Goal: Information Seeking & Learning: Compare options

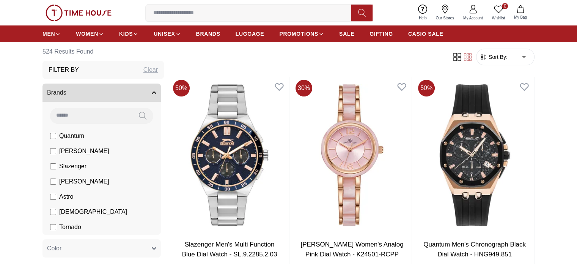
scroll to position [227, 0]
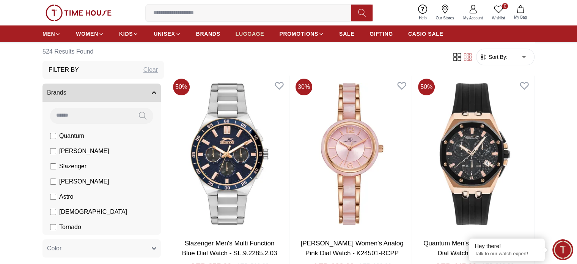
click at [256, 31] on span "LUGGAGE" at bounding box center [250, 34] width 29 height 8
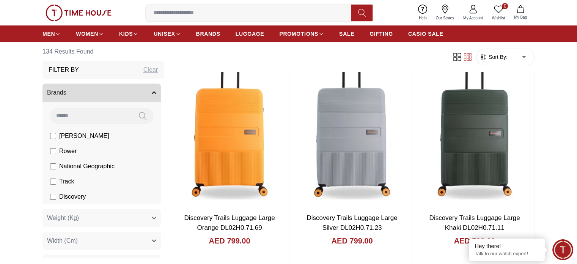
scroll to position [39, 0]
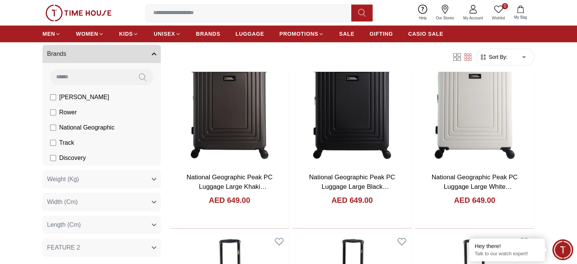
scroll to position [780, 0]
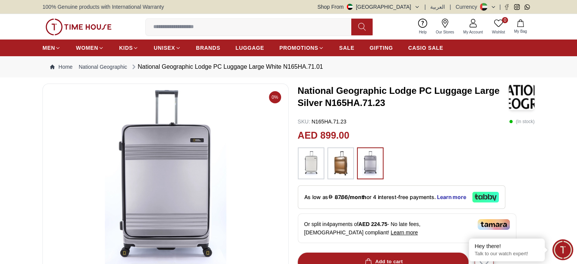
click at [335, 157] on img at bounding box center [340, 163] width 19 height 24
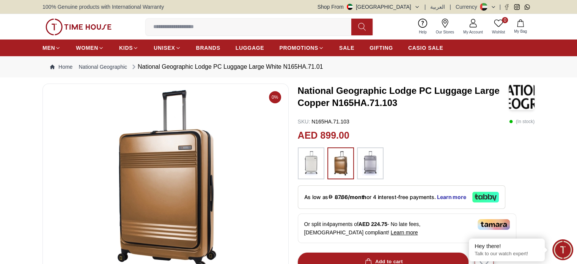
click at [308, 159] on img at bounding box center [311, 163] width 19 height 24
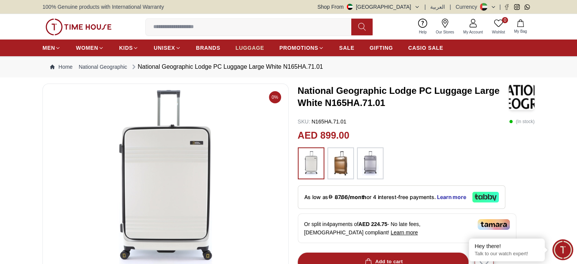
click at [257, 47] on span "LUGGAGE" at bounding box center [250, 48] width 29 height 8
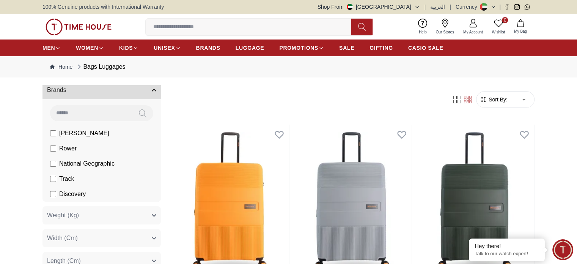
scroll to position [46, 0]
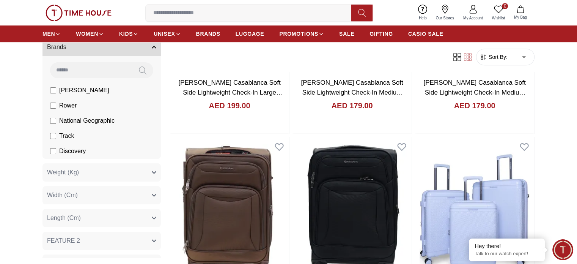
scroll to position [427, 0]
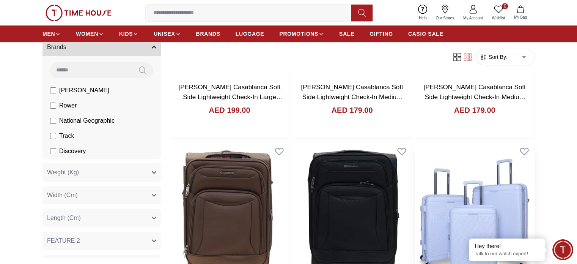
click at [415, 141] on img at bounding box center [474, 219] width 119 height 157
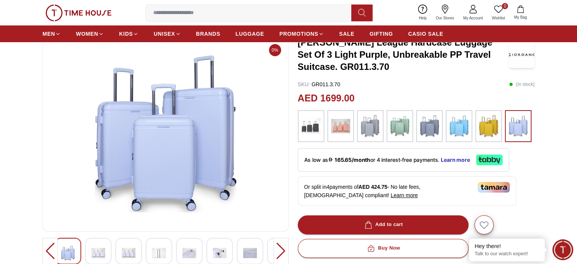
scroll to position [47, 0]
click at [301, 123] on div at bounding box center [311, 126] width 27 height 32
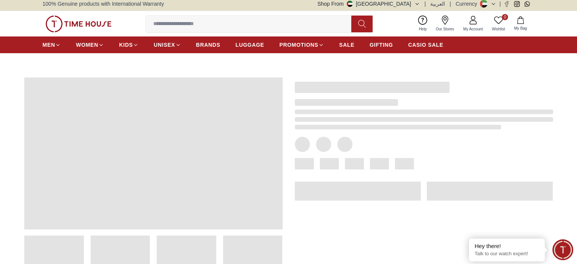
scroll to position [2, 0]
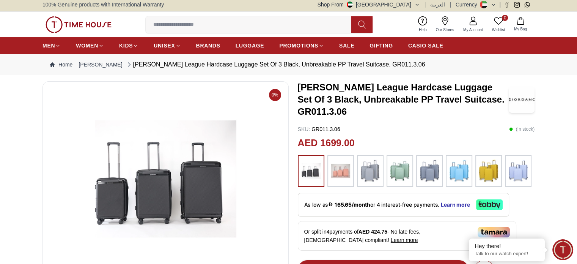
click at [336, 170] on img at bounding box center [340, 171] width 19 height 24
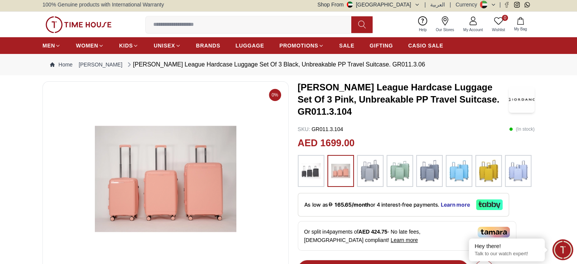
click at [518, 169] on img at bounding box center [518, 171] width 19 height 24
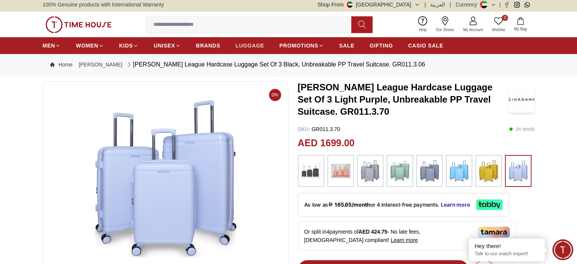
click at [244, 43] on span "LUGGAGE" at bounding box center [250, 46] width 29 height 8
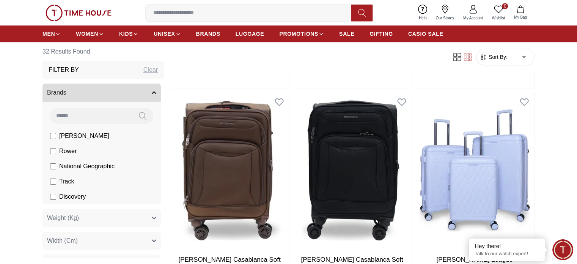
scroll to position [475, 0]
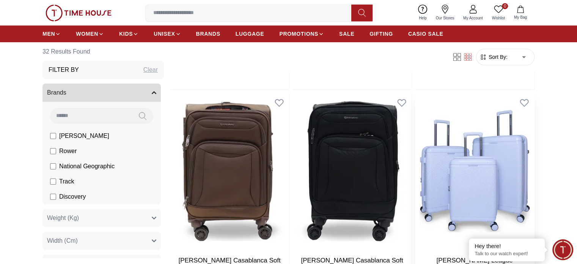
click at [415, 93] on img at bounding box center [474, 171] width 119 height 157
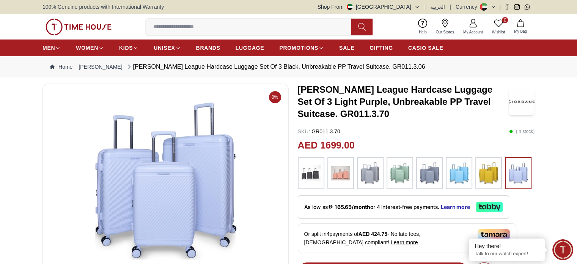
click at [375, 168] on img at bounding box center [370, 173] width 19 height 24
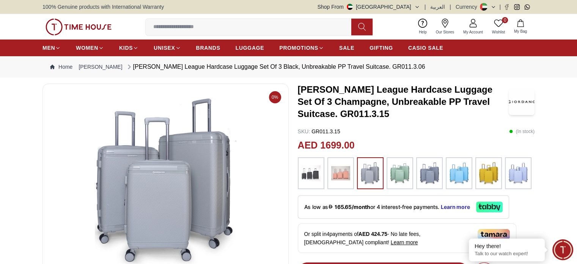
click at [431, 175] on img at bounding box center [429, 173] width 19 height 24
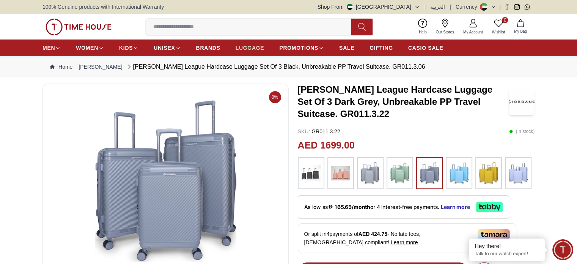
click at [241, 46] on span "LUGGAGE" at bounding box center [250, 48] width 29 height 8
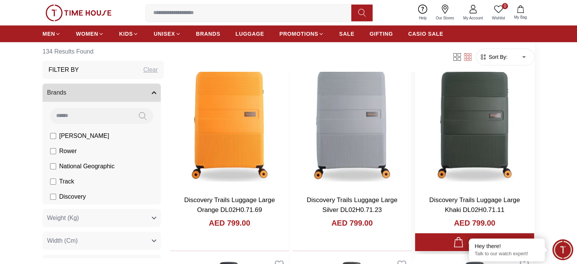
scroll to position [99, 0]
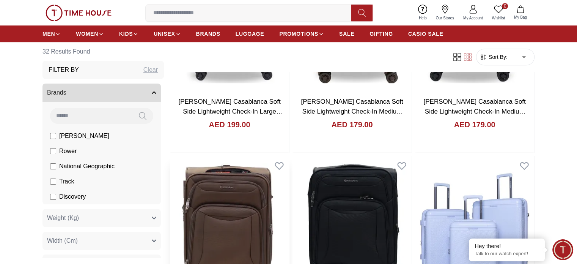
scroll to position [449, 0]
